Goal: Contribute content: Contribute content

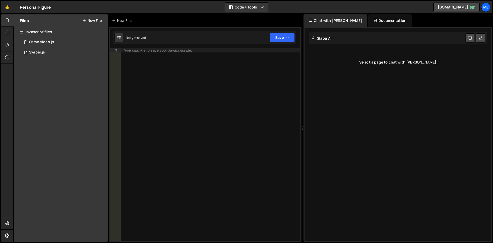
click at [221, 67] on div "Type cmd + s to save your Javascript file." at bounding box center [210, 148] width 180 height 200
checkbox input "false"
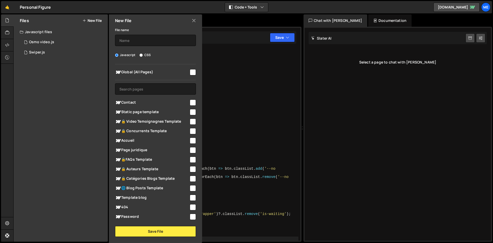
click at [191, 20] on div "New File" at bounding box center [155, 20] width 93 height 12
click at [193, 21] on icon at bounding box center [194, 21] width 4 height 6
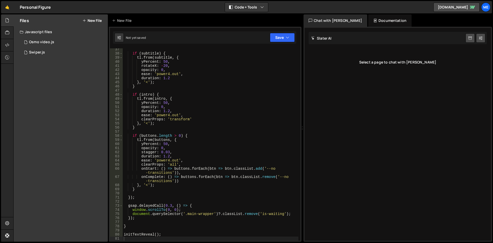
scroll to position [146, 0]
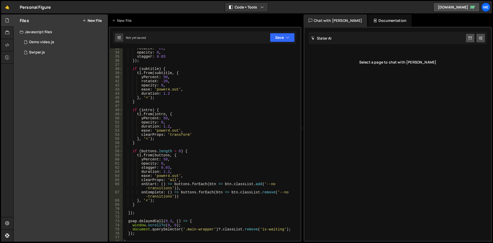
type textarea "rotateX: -20,"
click at [183, 82] on div "rotateX : - 20 , opacity : 0 , stagger : 0.03 }) ; if ( subtitle ) { tl . from …" at bounding box center [211, 146] width 176 height 200
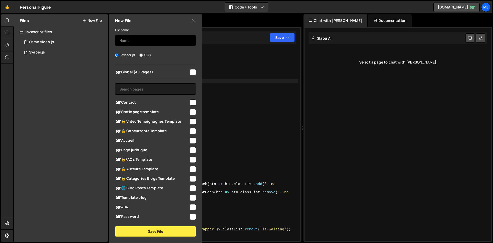
click at [149, 42] on input "text" at bounding box center [155, 40] width 81 height 11
type input "Text"
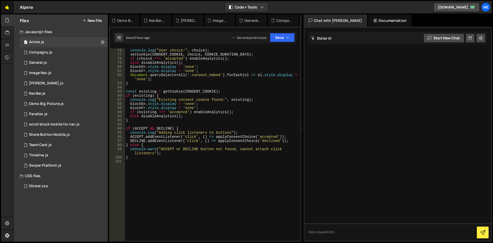
scroll to position [308, 0]
drag, startPoint x: 0, startPoint y: 0, endPoint x: 2, endPoint y: 9, distance: 9.3
click at [2, 9] on link "🤙" at bounding box center [7, 7] width 13 height 12
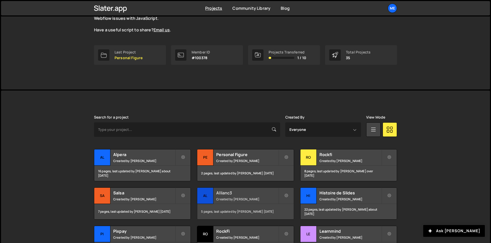
scroll to position [77, 0]
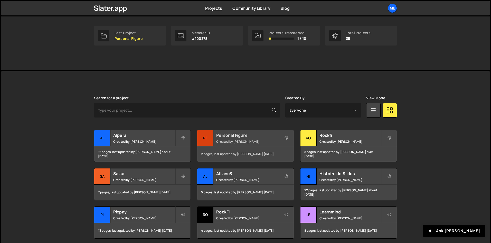
click at [264, 136] on h2 "Personal Figure" at bounding box center [247, 135] width 62 height 6
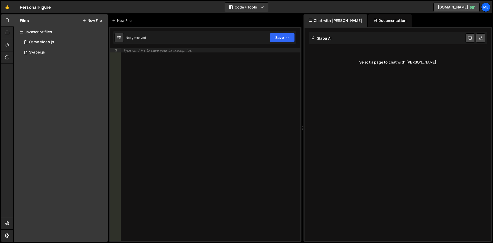
click at [90, 18] on button "New File" at bounding box center [91, 20] width 19 height 4
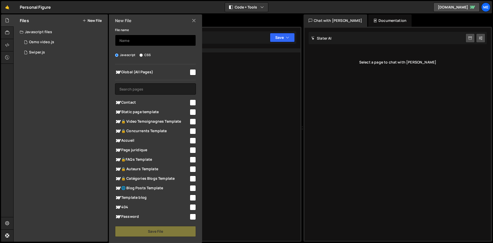
click at [140, 41] on input "text" at bounding box center [155, 40] width 81 height 11
type input "Navbar"
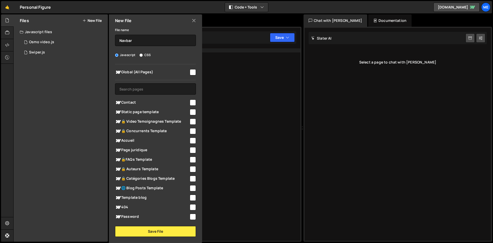
click at [176, 79] on div "Global (All Pages) Contact" at bounding box center [155, 141] width 93 height 155
click at [179, 72] on span "Global (All Pages)" at bounding box center [152, 72] width 74 height 6
checkbox input "true"
drag, startPoint x: 166, startPoint y: 223, endPoint x: 166, endPoint y: 227, distance: 3.9
click at [167, 224] on div "File name Navbar Javascript CSS Global (All Pages)" at bounding box center [155, 132] width 93 height 210
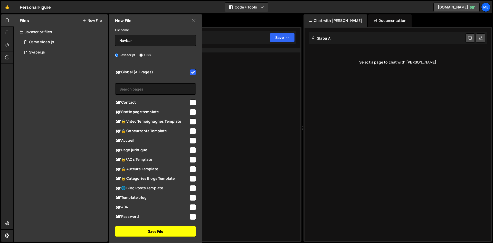
click at [163, 232] on button "Save File" at bounding box center [155, 231] width 81 height 11
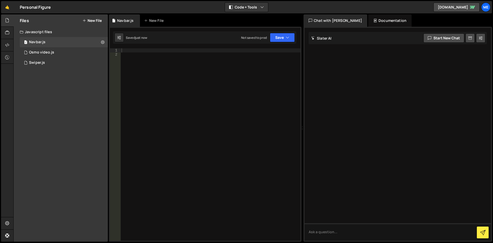
click at [233, 103] on div at bounding box center [210, 148] width 180 height 200
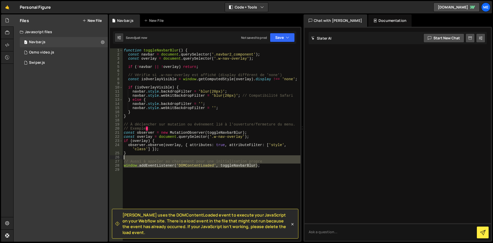
drag, startPoint x: 272, startPoint y: 167, endPoint x: 116, endPoint y: 159, distance: 156.0
click at [116, 159] on div "1 2 3 4 5 6 7 8 9 10 11 12 13 14 15 16 17 18 19 20 21 22 23 24 25 26 27 28 29 f…" at bounding box center [205, 144] width 190 height 192
click at [215, 159] on div "function toggleNavbarBlur ( ) { const navbar = document . querySelector ( '.nav…" at bounding box center [212, 144] width 178 height 192
type textarea "// Aussi à appeler au chargement pour une initialisation propre"
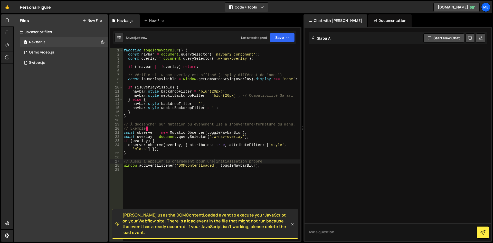
click at [236, 168] on div "function toggleNavbarBlur ( ) { const navbar = document . querySelector ( '.nav…" at bounding box center [212, 148] width 178 height 200
drag, startPoint x: 218, startPoint y: 165, endPoint x: 122, endPoint y: 160, distance: 96.9
click at [122, 160] on div "1 2 3 4 5 6 7 8 9 10 11 12 13 14 15 16 17 18 19 20 21 22 23 24 25 26 27 28 29 f…" at bounding box center [205, 144] width 190 height 192
type textarea "toggleNavbarBlur);"
click at [167, 163] on div "function toggleNavbarBlur ( ) { const navbar = document . querySelector ( '.nav…" at bounding box center [212, 148] width 178 height 200
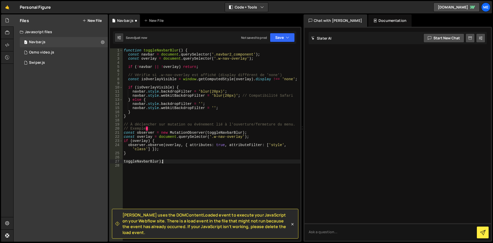
click at [167, 162] on div "function toggleNavbarBlur ( ) { const navbar = document . querySelector ( '.nav…" at bounding box center [212, 148] width 178 height 200
type textarea "toggleNavbarBlur"
click at [173, 157] on div "function toggleNavbarBlur ( ) { const navbar = document . querySelector ( '.nav…" at bounding box center [212, 148] width 178 height 200
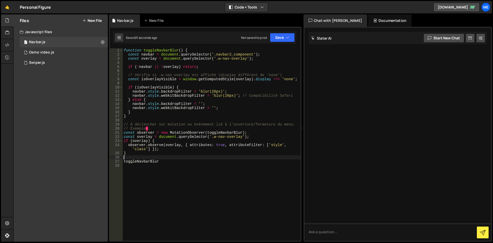
click at [248, 100] on div "function toggleNavbarBlur ( ) { const navbar = document . querySelector ( '.nav…" at bounding box center [212, 148] width 178 height 200
click at [217, 95] on div "function toggleNavbarBlur ( ) { const navbar = document . querySelector ( '.nav…" at bounding box center [212, 148] width 178 height 200
type textarea "toggleNavbarBlur"
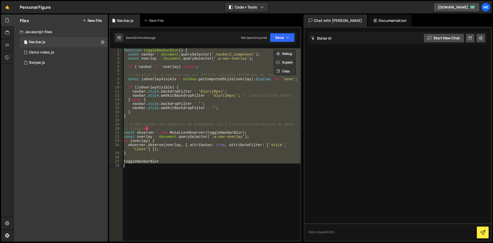
paste textarea
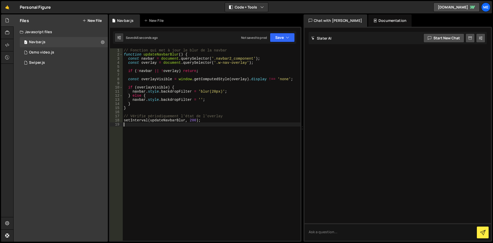
click at [210, 95] on div "// Fonction qui met à jour le blur de la navbar function updateNavbarBlur ( ) {…" at bounding box center [212, 148] width 178 height 200
type textarea "setInterval(updateNavbarBlur, 200);"
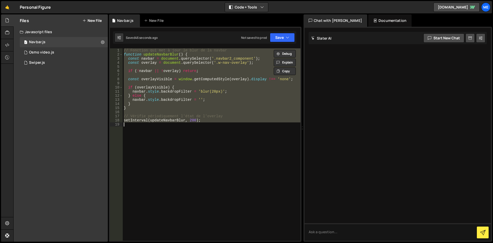
paste textarea
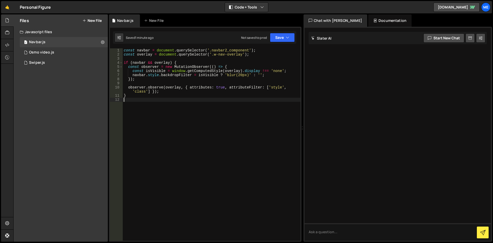
click at [184, 121] on div "const navbar = document . querySelector ( '.navbar2_component' ) ; const overla…" at bounding box center [212, 148] width 178 height 200
click at [98, 22] on button "New File" at bounding box center [91, 20] width 19 height 4
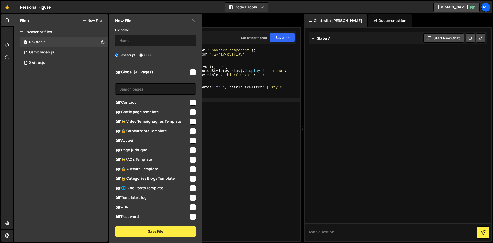
click at [152, 46] on div "File name Javascript CSS Global (All Pages) Save File" at bounding box center [155, 132] width 93 height 210
click at [152, 45] on input "text" at bounding box center [155, 40] width 81 height 11
type input "TextReveal"
click at [150, 73] on span "Global (All Pages)" at bounding box center [152, 72] width 74 height 6
checkbox input "true"
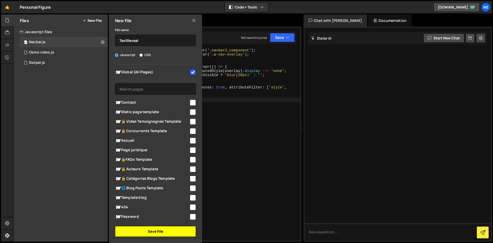
click at [168, 235] on button "Save File" at bounding box center [155, 231] width 81 height 11
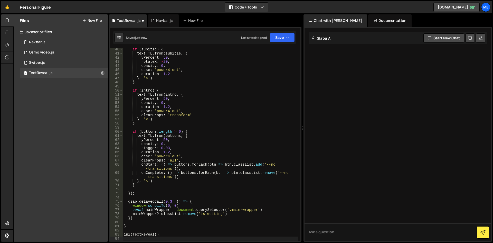
scroll to position [178, 0]
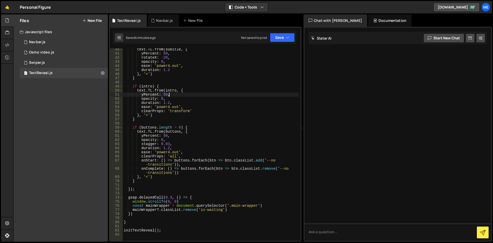
click at [193, 95] on div "text . TL . from ( subitle , { yPercent : 50 , rotateX : - 20 , opacity : 0 , e…" at bounding box center [211, 147] width 176 height 200
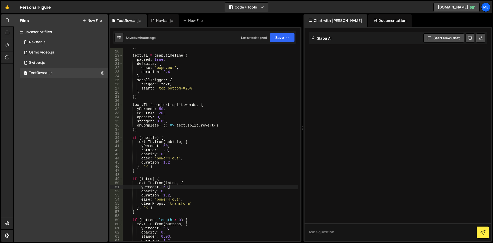
scroll to position [0, 0]
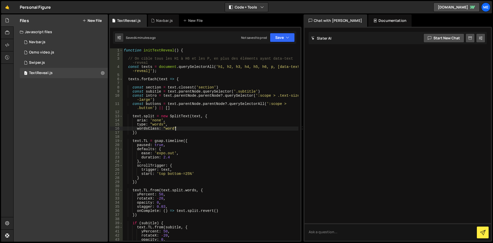
click at [229, 127] on div "function initTextReveal ( ) { // On cible tous les H1 à H6 et les P, en plus de…" at bounding box center [211, 148] width 176 height 200
click at [269, 64] on div "function initTextReveal ( ) { // On cible tous les H1 à H6 et les P, en plus de…" at bounding box center [211, 148] width 176 height 200
drag, startPoint x: 272, startPoint y: 67, endPoint x: 267, endPoint y: 67, distance: 4.4
click at [267, 67] on div "function initTextReveal ( ) { // On cible tous les H1 à H6 et les P, en plus de…" at bounding box center [211, 148] width 176 height 200
click at [266, 67] on div "function initTextReveal ( ) { // On cible tous les H1 à H6 et les P, en plus de…" at bounding box center [211, 148] width 176 height 200
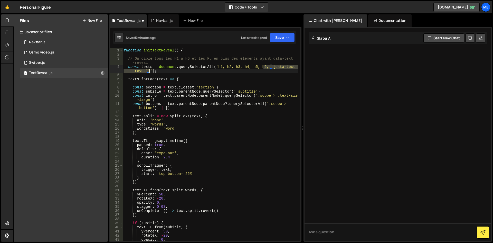
drag, startPoint x: 263, startPoint y: 67, endPoint x: 149, endPoint y: 72, distance: 114.8
click at [149, 72] on div "function initTextReveal ( ) { // On cible tous les H1 à H6 et les P, en plus de…" at bounding box center [211, 148] width 176 height 200
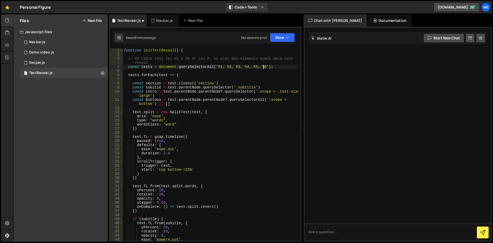
click at [232, 84] on div "function initTextReveal ( ) { // On cible tous les H1 à H6 et les P, en plus de…" at bounding box center [211, 148] width 176 height 200
click at [274, 35] on button "Save" at bounding box center [282, 37] width 25 height 9
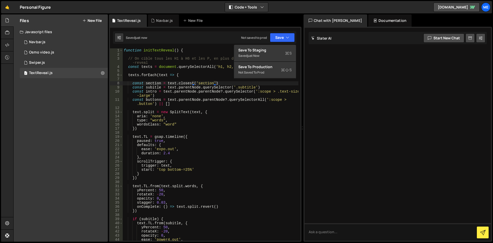
click at [199, 62] on div "function initTextReveal ( ) { // On cible tous les H1 à H6 et les P, en plus de…" at bounding box center [211, 148] width 176 height 200
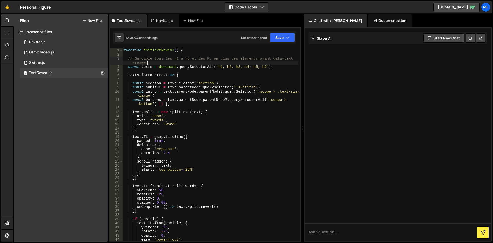
click at [222, 103] on div "function initTextReveal ( ) { // On cible tous les H1 à H6 et les P, en plus de…" at bounding box center [211, 148] width 176 height 200
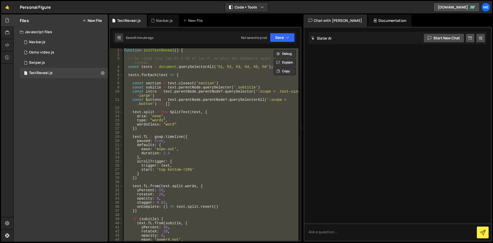
click at [192, 113] on div "function initTextReveal ( ) { // On cible tous les H1 à H6 et les P, en plus de…" at bounding box center [211, 144] width 176 height 192
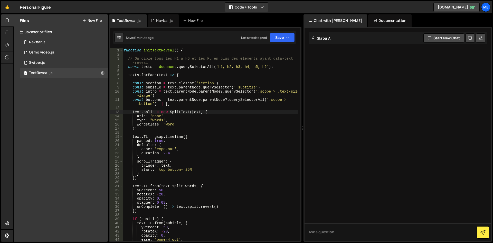
type textarea "initTextReveal();"
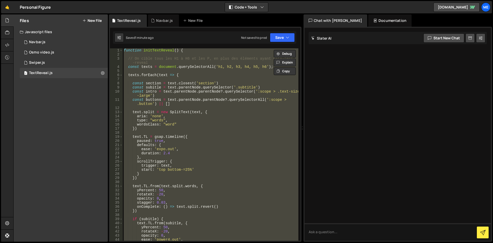
paste textarea
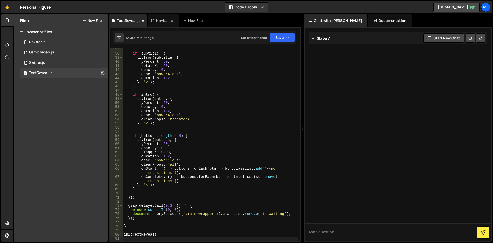
scroll to position [161, 0]
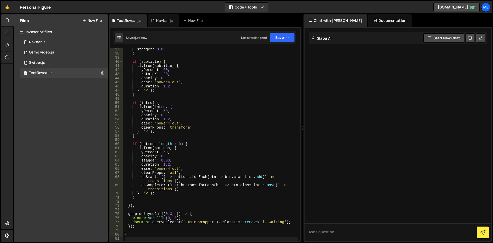
click at [160, 160] on div "stagger : 0.03 }) ; if ( subtitle ) { tl . from ( subtitle , { yPercent : 50 , …" at bounding box center [211, 147] width 176 height 200
click at [197, 81] on div "stagger : 0.03 }) ; if ( subtitle ) { tl . from ( subtitle , { yPercent : 50 , …" at bounding box center [211, 147] width 176 height 200
type textarea "initTextReveal();"
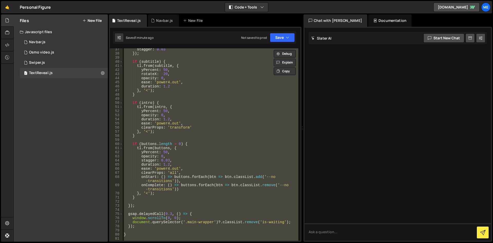
paste textarea
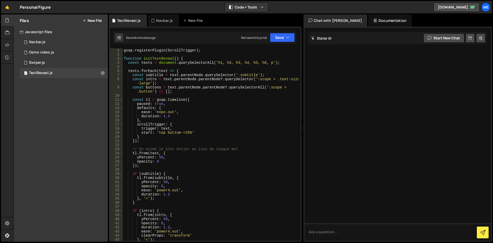
scroll to position [0, 0]
click at [269, 63] on div "gsap . registerPlugin ( ScrollTrigger ) ; function initTextReveal ( ) { const t…" at bounding box center [211, 148] width 176 height 200
click at [200, 112] on div "gsap . registerPlugin ( ScrollTrigger ) ; function initTextReveal ( ) { const t…" at bounding box center [211, 148] width 176 height 200
type textarea "ease: 'expo.out',"
click at [177, 95] on div "gsap . registerPlugin ( ScrollTrigger ) ; function initTextReveal ( ) { const t…" at bounding box center [211, 148] width 176 height 200
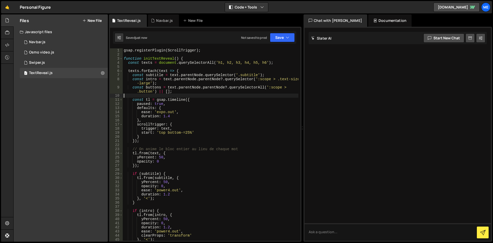
type textarea "initTextReveal();"
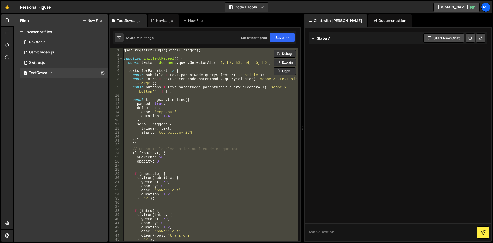
click at [310, 148] on div at bounding box center [397, 134] width 186 height 213
click at [277, 143] on div "gsap . registerPlugin ( ScrollTrigger ) ; function initTextReveal ( ) { const t…" at bounding box center [211, 144] width 176 height 192
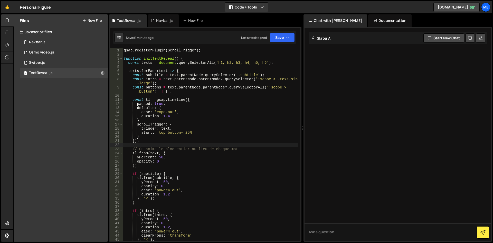
type textarea "initTextReveal();"
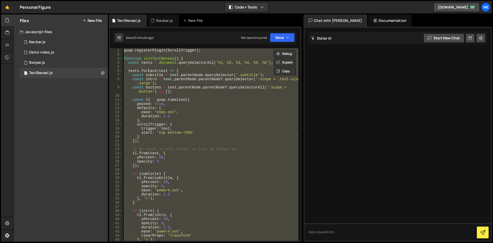
paste textarea
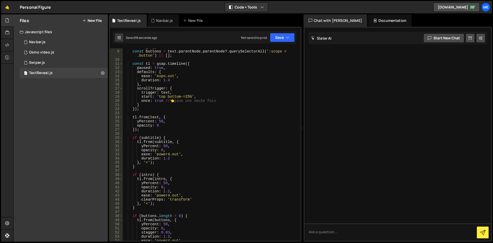
scroll to position [36, 0]
click at [200, 106] on div "const intro = text . parentNode . parentNode ?. querySelector ( ':scope > .text…" at bounding box center [211, 143] width 176 height 204
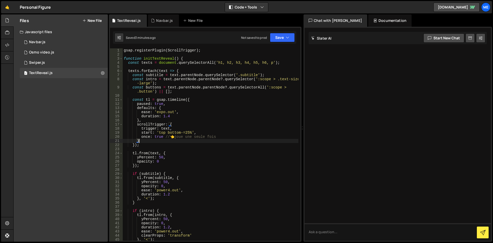
click at [269, 63] on div "gsap . registerPlugin ( ScrollTrigger ) ; function initTextReveal ( ) { const t…" at bounding box center [211, 148] width 176 height 200
click at [261, 86] on div "gsap . registerPlugin ( ScrollTrigger ) ; function initTextReveal ( ) { const t…" at bounding box center [211, 148] width 176 height 200
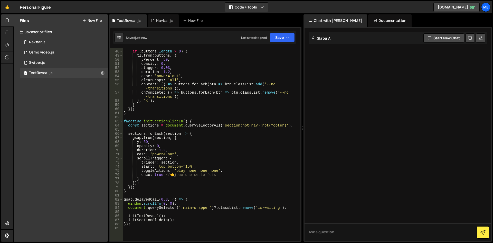
scroll to position [154, 0]
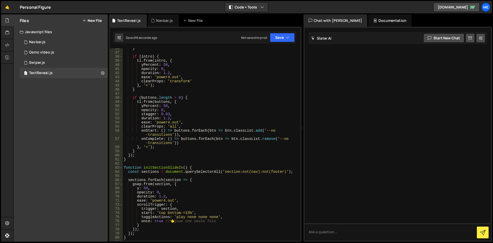
click at [196, 136] on div "} if ( intro ) { tl . from ( intro , { yPercent : 50 , opacity : 0 , duration :…" at bounding box center [211, 146] width 176 height 200
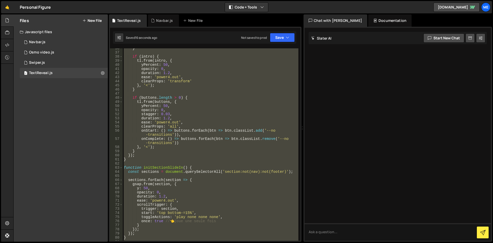
type textarea "});"
paste textarea
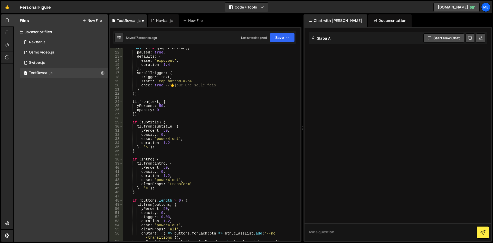
scroll to position [0, 0]
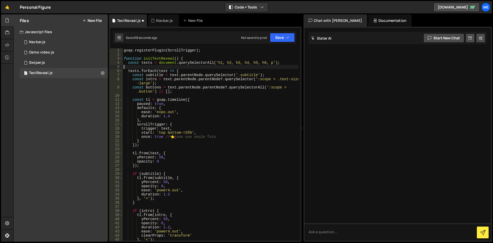
click at [269, 65] on div "gsap . registerPlugin ( ScrollTrigger ) ; function initTextReveal ( ) { const t…" at bounding box center [211, 148] width 176 height 200
click at [272, 62] on div "gsap . registerPlugin ( ScrollTrigger ) ; function initTextReveal ( ) { const t…" at bounding box center [211, 148] width 176 height 200
click at [271, 61] on div "gsap . registerPlugin ( ScrollTrigger ) ; function initTextReveal ( ) { const t…" at bounding box center [211, 148] width 176 height 200
click at [188, 123] on div "gsap . registerPlugin ( ScrollTrigger ) ; function initTextReveal ( ) { const t…" at bounding box center [211, 148] width 176 height 200
type textarea "});"
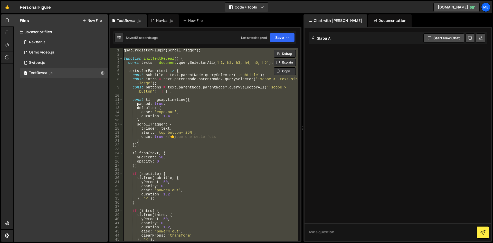
paste textarea
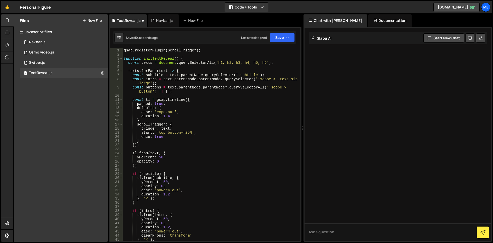
scroll to position [286, 0]
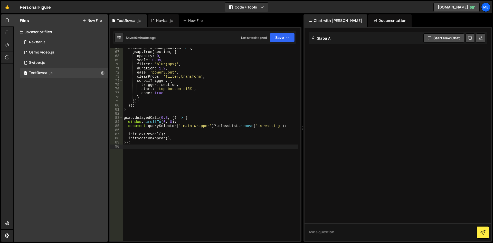
click at [95, 17] on div "Files New File" at bounding box center [61, 20] width 94 height 12
click at [93, 20] on button "New File" at bounding box center [91, 20] width 19 height 4
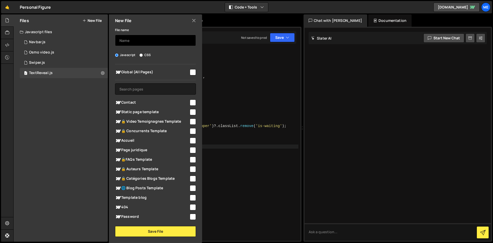
click at [146, 41] on input "text" at bounding box center [155, 40] width 81 height 11
type input "Lenis"
click at [190, 72] on input "checkbox" at bounding box center [193, 72] width 6 height 6
checkbox input "true"
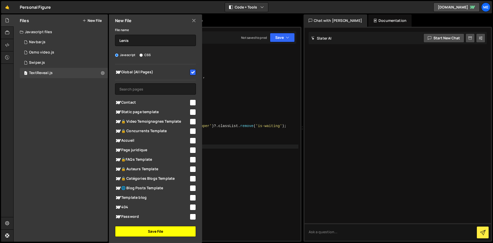
click at [157, 230] on button "Save File" at bounding box center [155, 231] width 81 height 11
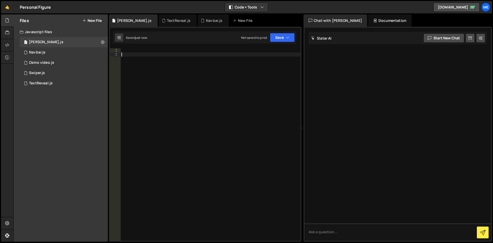
click at [164, 66] on div at bounding box center [210, 148] width 180 height 200
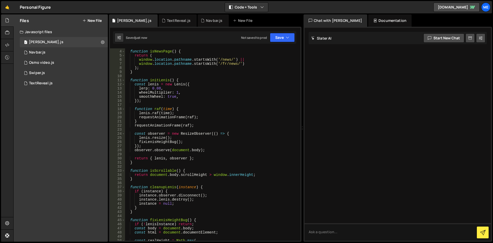
scroll to position [0, 0]
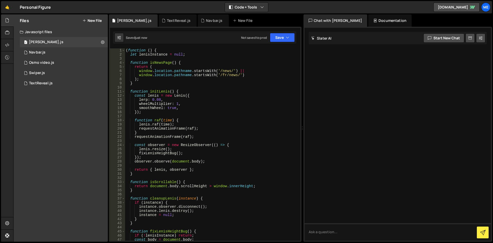
click at [171, 59] on div "( function ( ) { let lenisInstance = null ; function isNewsPage ( ) { return ( …" at bounding box center [212, 148] width 174 height 200
drag, startPoint x: 229, startPoint y: 86, endPoint x: 140, endPoint y: 79, distance: 89.3
click at [141, 79] on div "( function ( ) { let lenisInstance = null ; function isNewsPage ( ) { return ( …" at bounding box center [212, 148] width 174 height 200
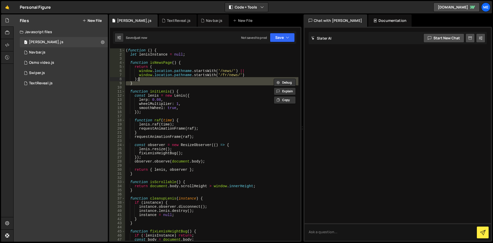
click at [137, 82] on div "( function ( ) { let lenisInstance = null ; function isNewsPage ( ) { return ( …" at bounding box center [212, 144] width 174 height 192
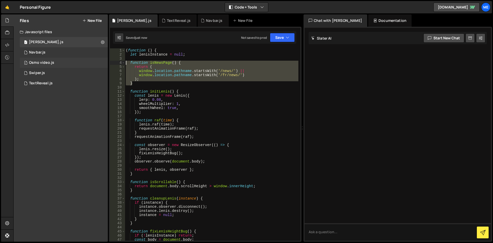
drag, startPoint x: 136, startPoint y: 83, endPoint x: 102, endPoint y: 60, distance: 40.9
click at [102, 60] on div "Files New File Javascript files 1 Lenis.js 0 1 Navbar.js 0 1 Osmo video.js 0 1 …" at bounding box center [252, 127] width 479 height 227
type textarea "function isNewsPage() {"
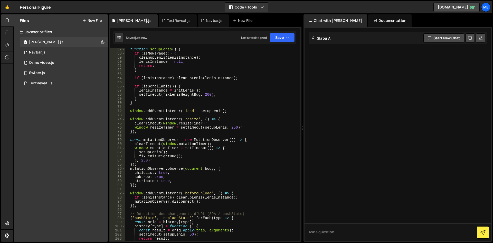
click at [202, 91] on div "function setupLenis ( ) { if ( isNewsPage ( )) { cleanupLenis ( lenisInstance )…" at bounding box center [212, 147] width 174 height 200
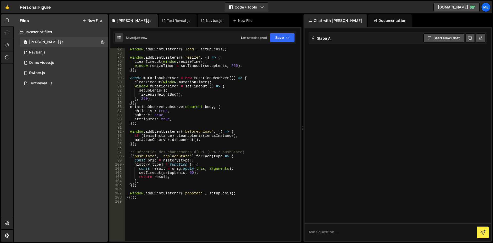
scroll to position [175, 0]
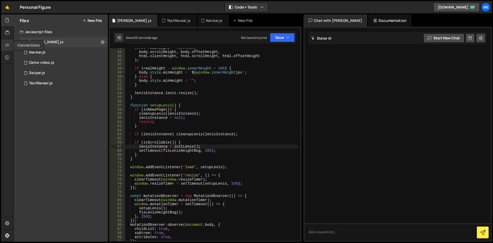
click at [8, 43] on icon at bounding box center [7, 45] width 4 height 6
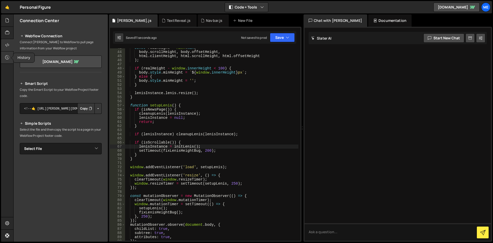
click at [8, 53] on div at bounding box center [7, 57] width 13 height 12
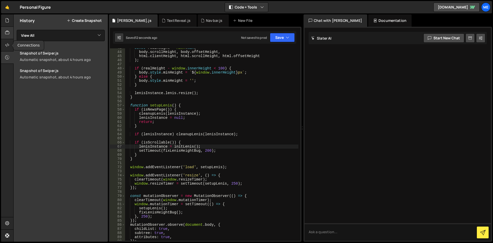
click at [4, 32] on div at bounding box center [7, 33] width 13 height 12
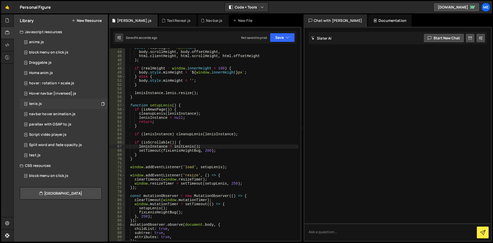
click at [54, 102] on div "lenis.js 0" at bounding box center [64, 104] width 88 height 10
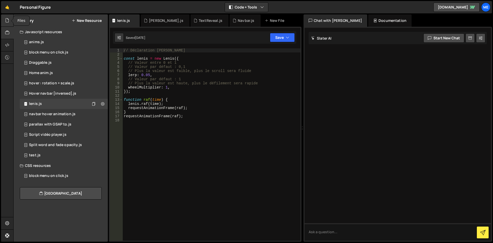
click at [3, 20] on div at bounding box center [7, 20] width 13 height 12
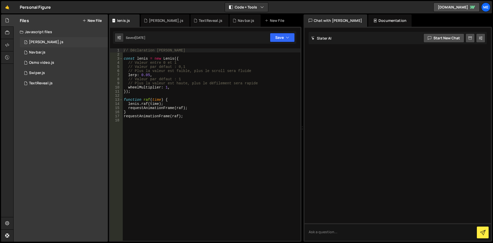
click at [45, 40] on div "1 Lenis.js 0" at bounding box center [64, 42] width 88 height 10
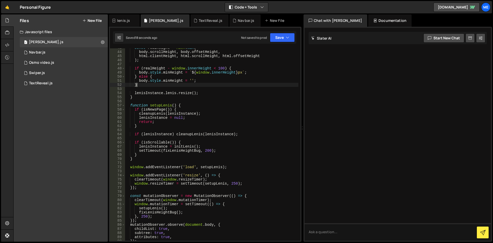
click at [186, 85] on div "const realHeight = Math . max ( body . scrollHeight , body . offsetHeight , htm…" at bounding box center [212, 146] width 174 height 200
click at [175, 99] on div "const realHeight = Math . max ( body . scrollHeight , body . offsetHeight , htm…" at bounding box center [212, 146] width 174 height 200
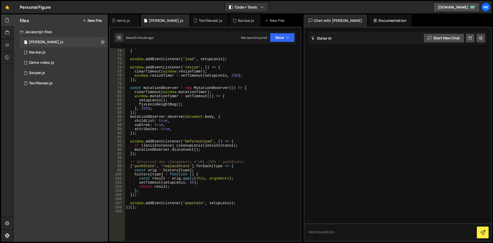
scroll to position [283, 0]
click at [232, 145] on div "} } window . addEventListener ( 'load' , setupLenis ) ; window . addEventListen…" at bounding box center [212, 145] width 174 height 200
type textarea "if (lenisInstance) cleanupLenis(lenisInstance);"
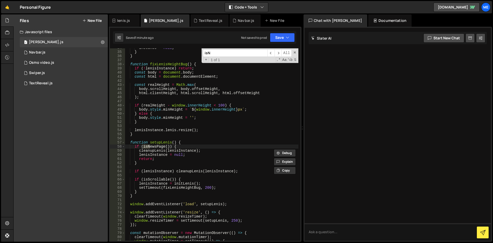
scroll to position [138, 0]
type input "isNews"
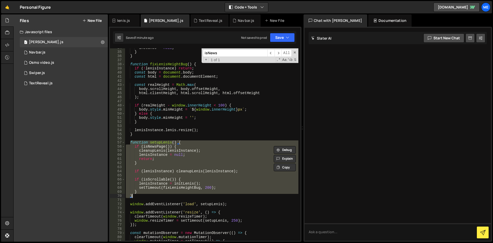
drag, startPoint x: 130, startPoint y: 141, endPoint x: 144, endPoint y: 195, distance: 55.5
click at [144, 195] on div "instance = null ; } } function fixLenisHeightBug ( ) { if ( ! lenisInstance ) r…" at bounding box center [212, 146] width 174 height 200
click at [144, 195] on div "instance = null ; } } function fixLenisHeightBug ( ) { if ( ! lenisInstance ) r…" at bounding box center [212, 144] width 174 height 192
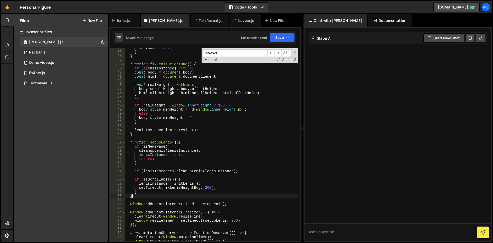
click at [142, 146] on div "instance = null ; } } function fixLenisHeightBug ( ) { if ( ! lenisInstance ) r…" at bounding box center [212, 146] width 174 height 200
click at [146, 157] on div "instance = null ; } } function fixLenisHeightBug ( ) { if ( ! lenisInstance ) r…" at bounding box center [212, 146] width 174 height 200
click at [139, 162] on div "instance = null ; } } function fixLenisHeightBug ( ) { if ( ! lenisInstance ) r…" at bounding box center [212, 146] width 174 height 200
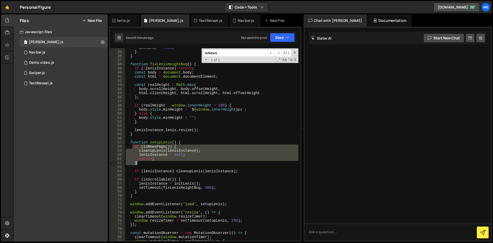
drag, startPoint x: 133, startPoint y: 145, endPoint x: 152, endPoint y: 162, distance: 24.9
click at [152, 162] on div "instance = null ; } } function fixLenisHeightBug ( ) { if ( ! lenisInstance ) r…" at bounding box center [212, 146] width 174 height 200
click at [152, 162] on div "instance = null ; } } function fixLenisHeightBug ( ) { if ( ! lenisInstance ) r…" at bounding box center [212, 144] width 174 height 192
drag, startPoint x: 152, startPoint y: 162, endPoint x: 131, endPoint y: 149, distance: 24.4
click at [134, 150] on div "instance = null ; } } function fixLenisHeightBug ( ) { if ( ! lenisInstance ) r…" at bounding box center [212, 146] width 174 height 200
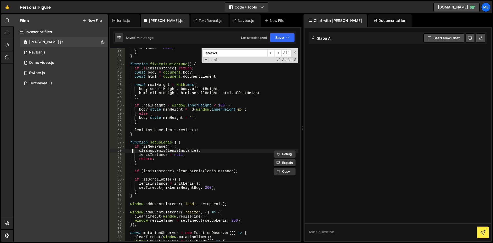
drag, startPoint x: 131, startPoint y: 149, endPoint x: 128, endPoint y: 147, distance: 3.4
click at [128, 147] on div "instance = null ; } } function fixLenisHeightBug ( ) { if ( ! lenisInstance ) r…" at bounding box center [212, 146] width 174 height 200
click at [128, 147] on div "instance = null ; } } function fixLenisHeightBug ( ) { if ( ! lenisInstance ) r…" at bounding box center [212, 144] width 174 height 192
click at [142, 154] on div "instance = null ; } } function fixLenisHeightBug ( ) { if ( ! lenisInstance ) r…" at bounding box center [212, 146] width 174 height 200
click at [142, 160] on div "instance = null ; } } function fixLenisHeightBug ( ) { if ( ! lenisInstance ) r…" at bounding box center [212, 146] width 174 height 200
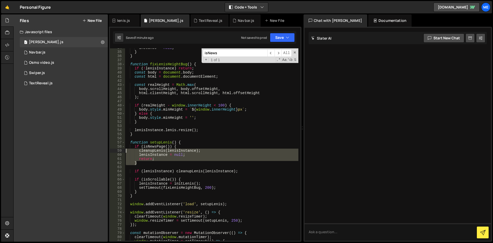
drag, startPoint x: 146, startPoint y: 164, endPoint x: 121, endPoint y: 149, distance: 28.9
click at [121, 149] on div "return; 34 35 36 37 38 39 40 41 42 43 44 45 46 47 48 49 50 51 52 53 54 55 56 57…" at bounding box center [205, 144] width 190 height 192
click at [151, 164] on div "instance = null ; } } function fixLenisHeightBug ( ) { if ( ! lenisInstance ) r…" at bounding box center [212, 144] width 174 height 192
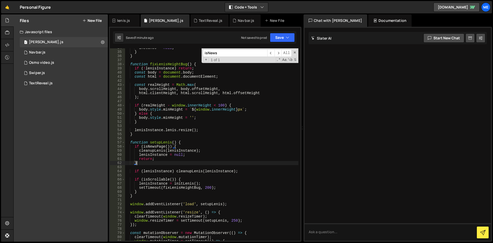
drag, startPoint x: 148, startPoint y: 160, endPoint x: 139, endPoint y: 159, distance: 8.8
click at [140, 159] on div "instance = null ; } } function fixLenisHeightBug ( ) { if ( ! lenisInstance ) r…" at bounding box center [212, 146] width 174 height 200
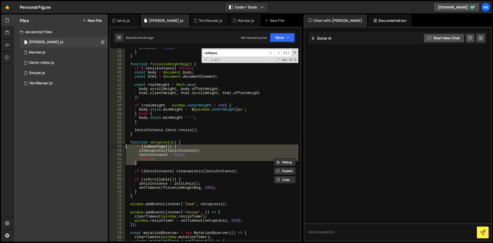
drag, startPoint x: 139, startPoint y: 161, endPoint x: 121, endPoint y: 147, distance: 23.4
click at [121, 147] on div "return; 34 35 36 37 38 39 40 41 42 43 44 45 46 47 48 49 50 51 52 53 54 55 56 57…" at bounding box center [205, 144] width 190 height 192
type textarea "if (isNewsPage()) { cleanupLenis(lenisInstance);"
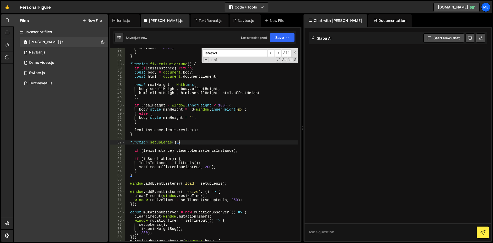
click at [174, 131] on div "instance = null ; } } function fixLenisHeightBug ( ) { if ( ! lenisInstance ) r…" at bounding box center [212, 146] width 174 height 200
type textarea "lenisInstance.lenis.resize();"
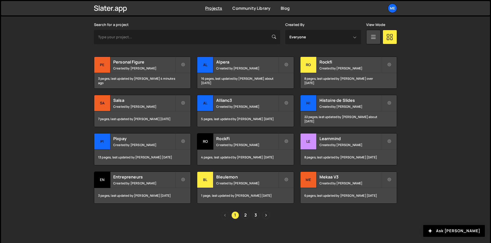
scroll to position [152, 0]
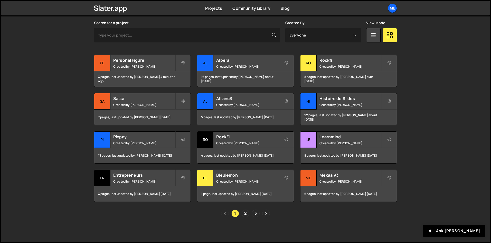
click at [342, 91] on div "Transfer Project Edit Project Delete Project Pe Personal Figure Created by Alex…" at bounding box center [245, 128] width 303 height 147
click at [340, 95] on div "Histoire de Slides Created by Alex Teillet" at bounding box center [348, 101] width 96 height 16
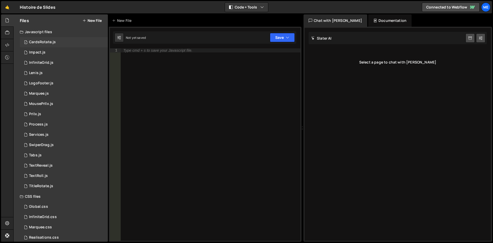
click at [60, 40] on div "1 CardsRotate.js 0" at bounding box center [64, 42] width 88 height 10
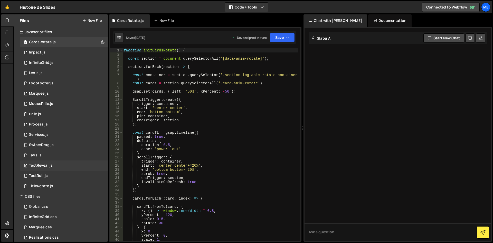
click at [47, 166] on div "TextReveal.js" at bounding box center [41, 165] width 24 height 5
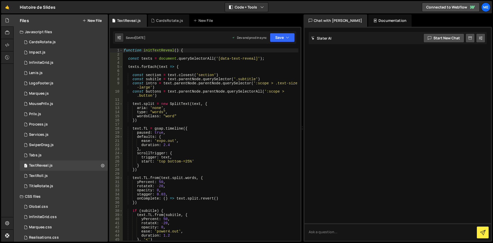
click at [214, 128] on div "function initTextReveal ( ) { const texts = document . querySelectorAll ( '[dat…" at bounding box center [211, 148] width 176 height 200
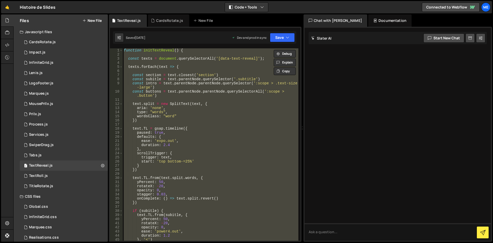
click at [232, 115] on div "function initTextReveal ( ) { const texts = document . querySelectorAll ( '[dat…" at bounding box center [211, 144] width 176 height 192
type textarea "wordsClass: "word""
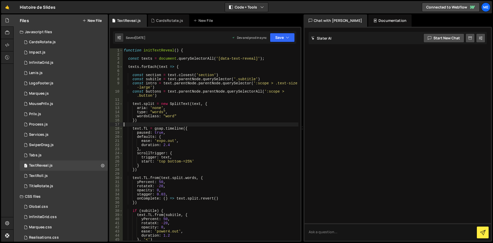
click at [219, 123] on div "function initTextReveal ( ) { const texts = document . querySelectorAll ( '[dat…" at bounding box center [211, 148] width 176 height 200
type textarea "initTextReveal();"
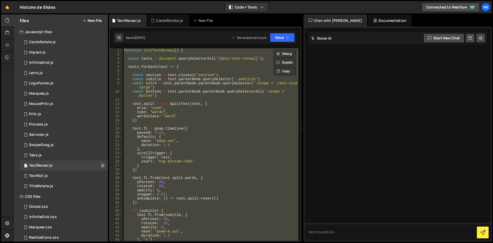
click at [219, 123] on div "function initTextReveal ( ) { const texts = document . querySelectorAll ( '[dat…" at bounding box center [211, 144] width 176 height 192
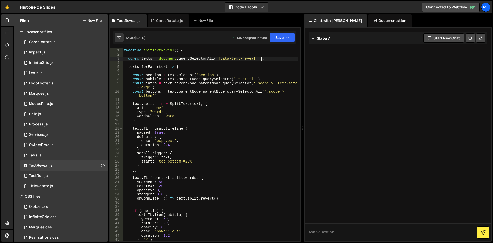
click at [266, 58] on div "function initTextReveal ( ) { const texts = document . querySelectorAll ( '[dat…" at bounding box center [211, 148] width 176 height 200
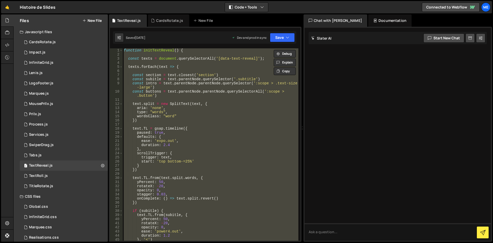
click at [265, 108] on div "function initTextReveal ( ) { const texts = document . querySelectorAll ( '[dat…" at bounding box center [211, 144] width 176 height 192
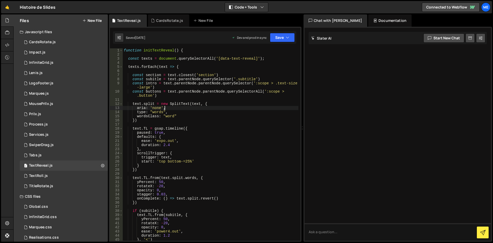
click at [265, 102] on div "function initTextReveal ( ) { const texts = document . querySelectorAll ( '[dat…" at bounding box center [211, 148] width 176 height 200
type textarea "initTextReveal();"
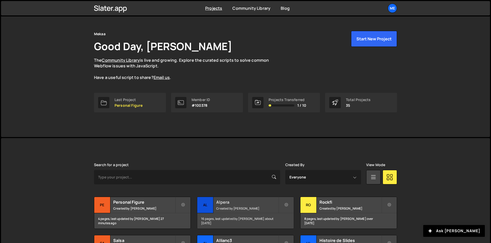
scroll to position [77, 0]
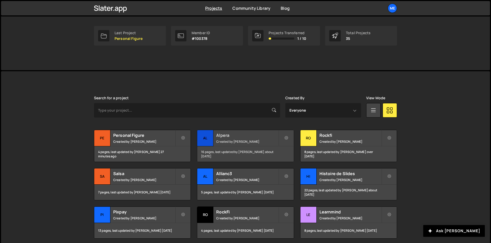
click at [249, 140] on small "Created by Alex Teillet" at bounding box center [247, 141] width 62 height 4
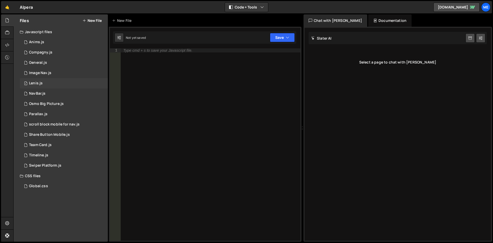
click at [50, 81] on div "1 Lenis.js 0" at bounding box center [64, 83] width 88 height 10
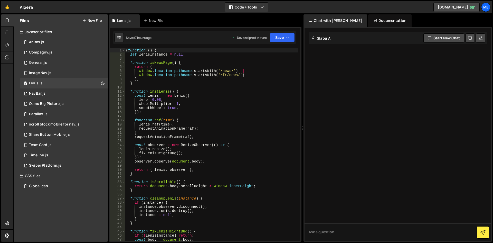
click at [248, 94] on div "( function ( ) { let lenisInstance = null ; function isNewsPage ( ) { return ( …" at bounding box center [212, 148] width 174 height 200
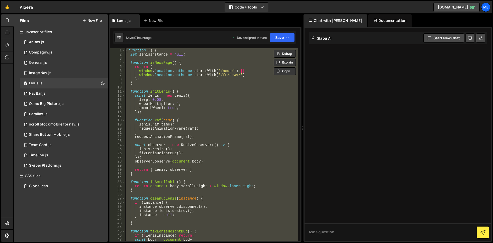
click at [233, 97] on div "( function ( ) { let lenisInstance = null ; function isNewsPage ( ) { return ( …" at bounding box center [211, 144] width 173 height 192
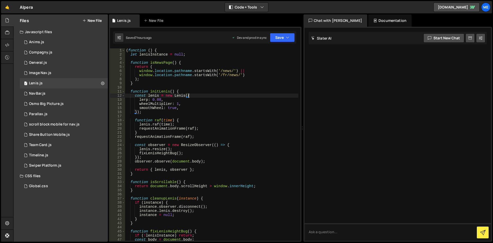
type textarea "})();"
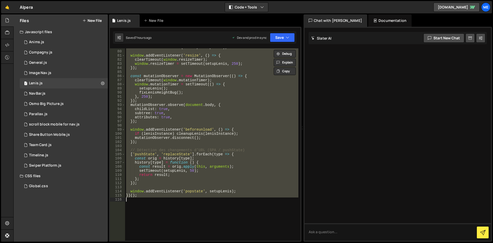
scroll to position [323, 0]
